Goal: Task Accomplishment & Management: Manage account settings

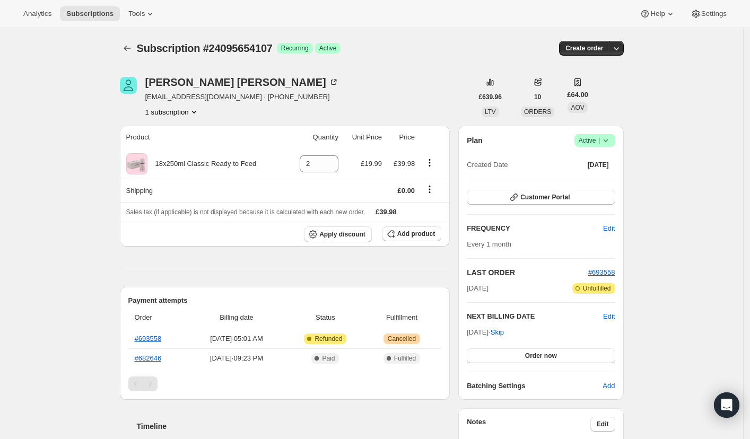
click at [606, 142] on icon at bounding box center [605, 140] width 11 height 11
click at [574, 180] on span "Cancel subscription" at bounding box center [594, 179] width 60 height 8
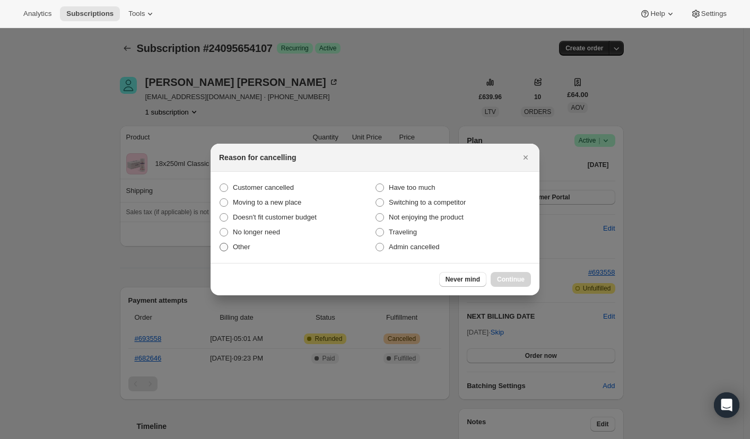
click at [221, 244] on span ":rbj:" at bounding box center [223, 247] width 8 height 8
click at [220, 243] on input "Other" at bounding box center [219, 243] width 1 height 1
radio input "true"
click at [508, 276] on span "Continue" at bounding box center [511, 279] width 28 height 8
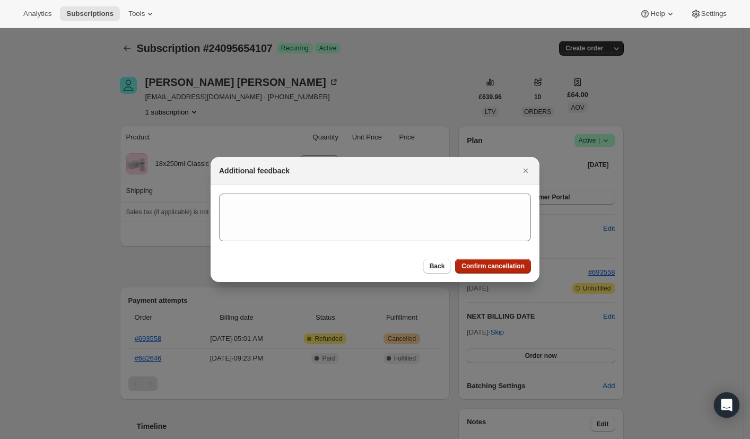
click at [501, 266] on span "Confirm cancellation" at bounding box center [492, 266] width 63 height 8
